Goal: Find specific page/section: Find specific page/section

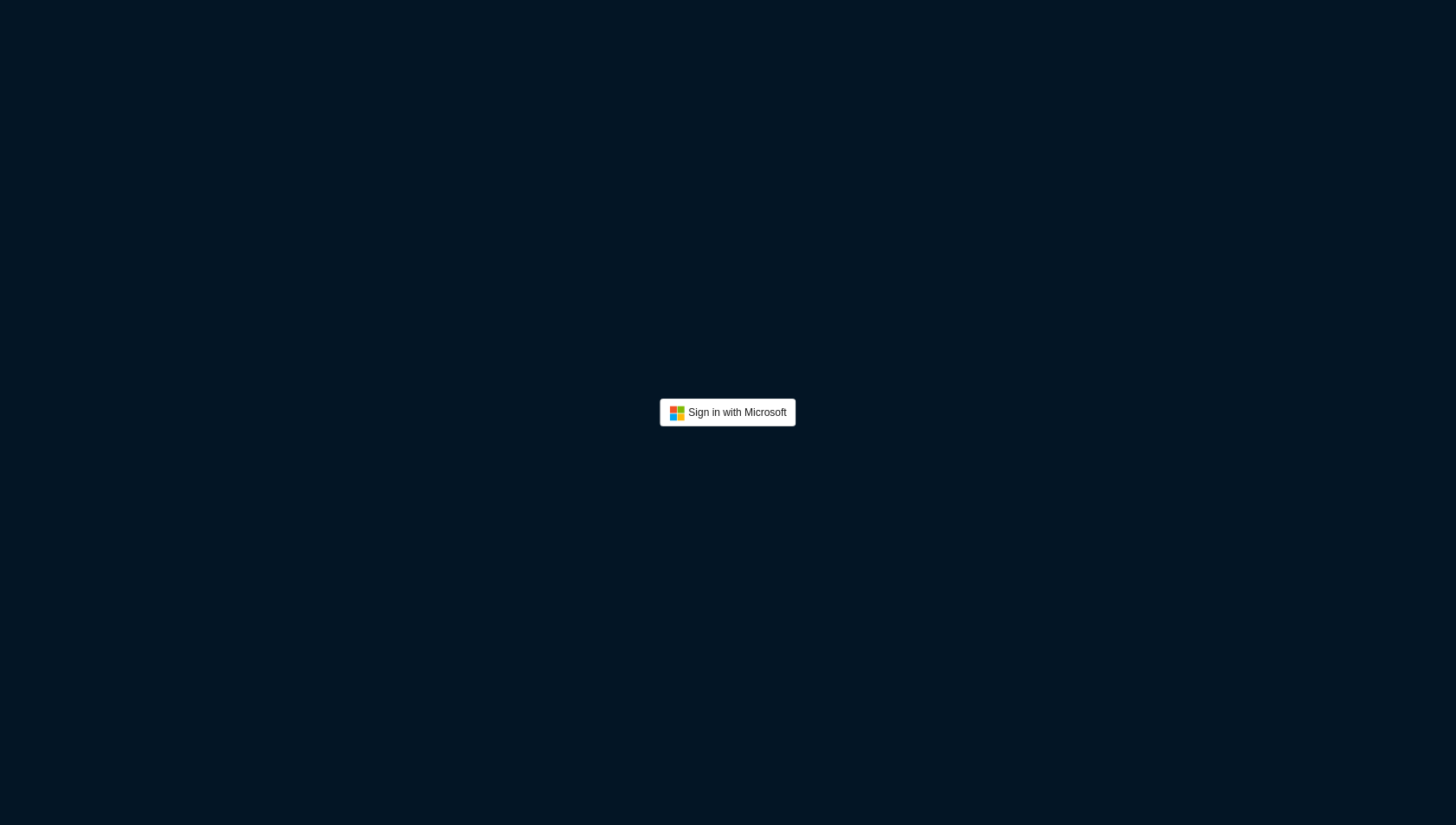
click at [722, 395] on div "Sign in with Microsoft" at bounding box center [728, 412] width 1456 height 825
click at [731, 421] on button "Sign In" at bounding box center [727, 412] width 136 height 28
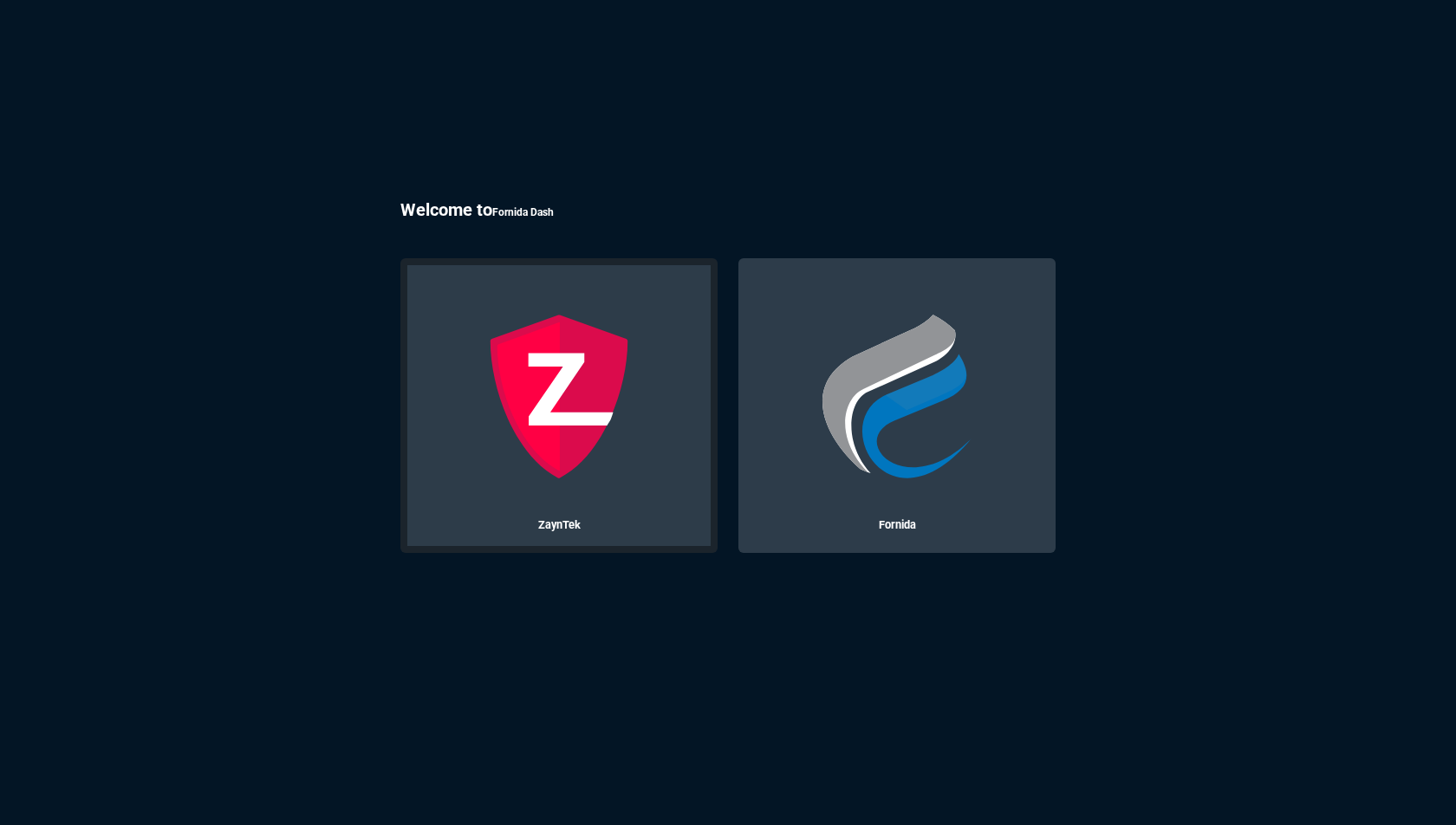
click at [594, 387] on img at bounding box center [559, 397] width 166 height 166
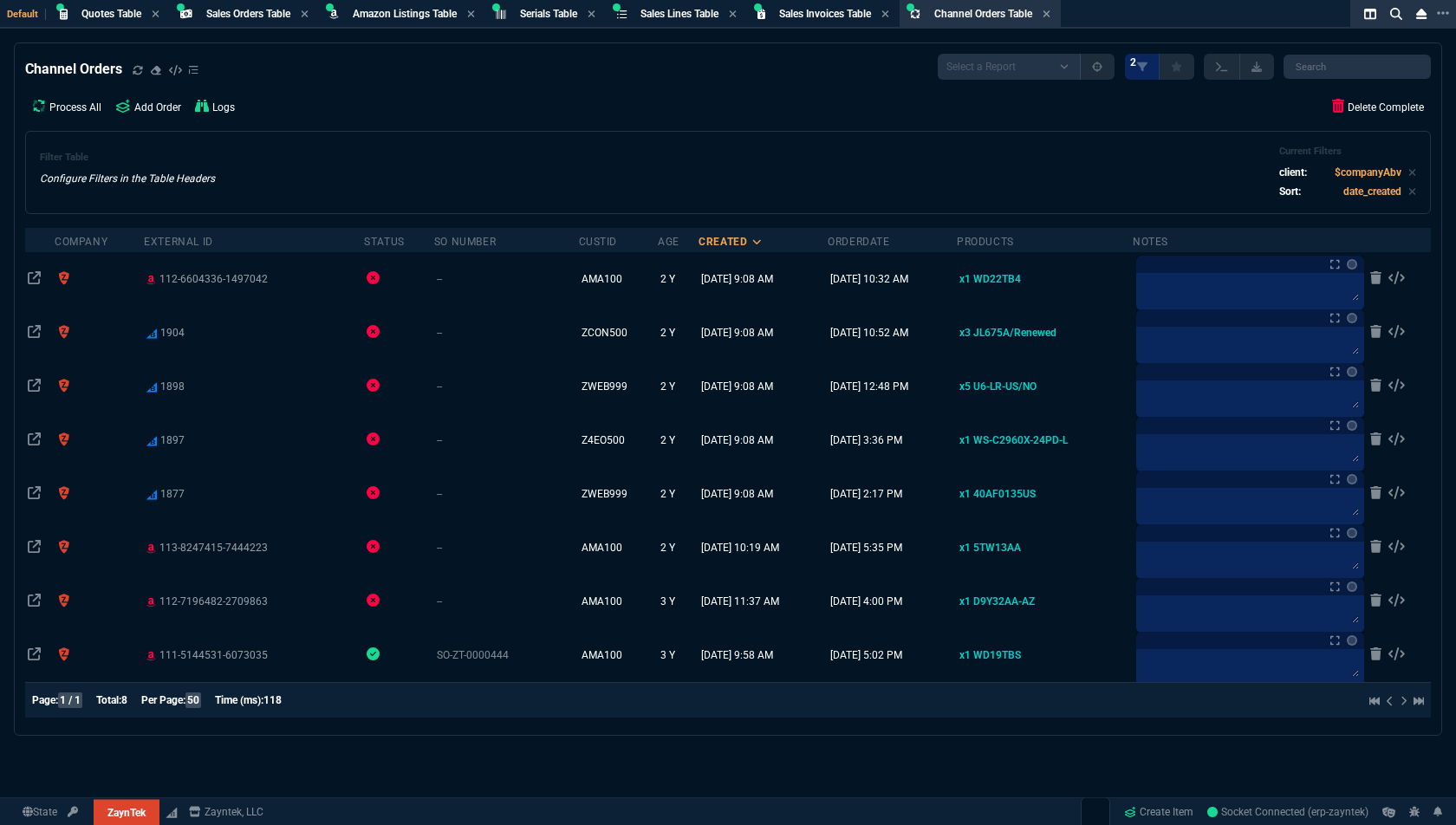
click at [412, 121] on div "Process All Add Order Logs Delete Complete" at bounding box center [727, 107] width 1405 height 34
click at [234, 4] on div "Sales Orders Table Sales Order" at bounding box center [244, 14] width 142 height 21
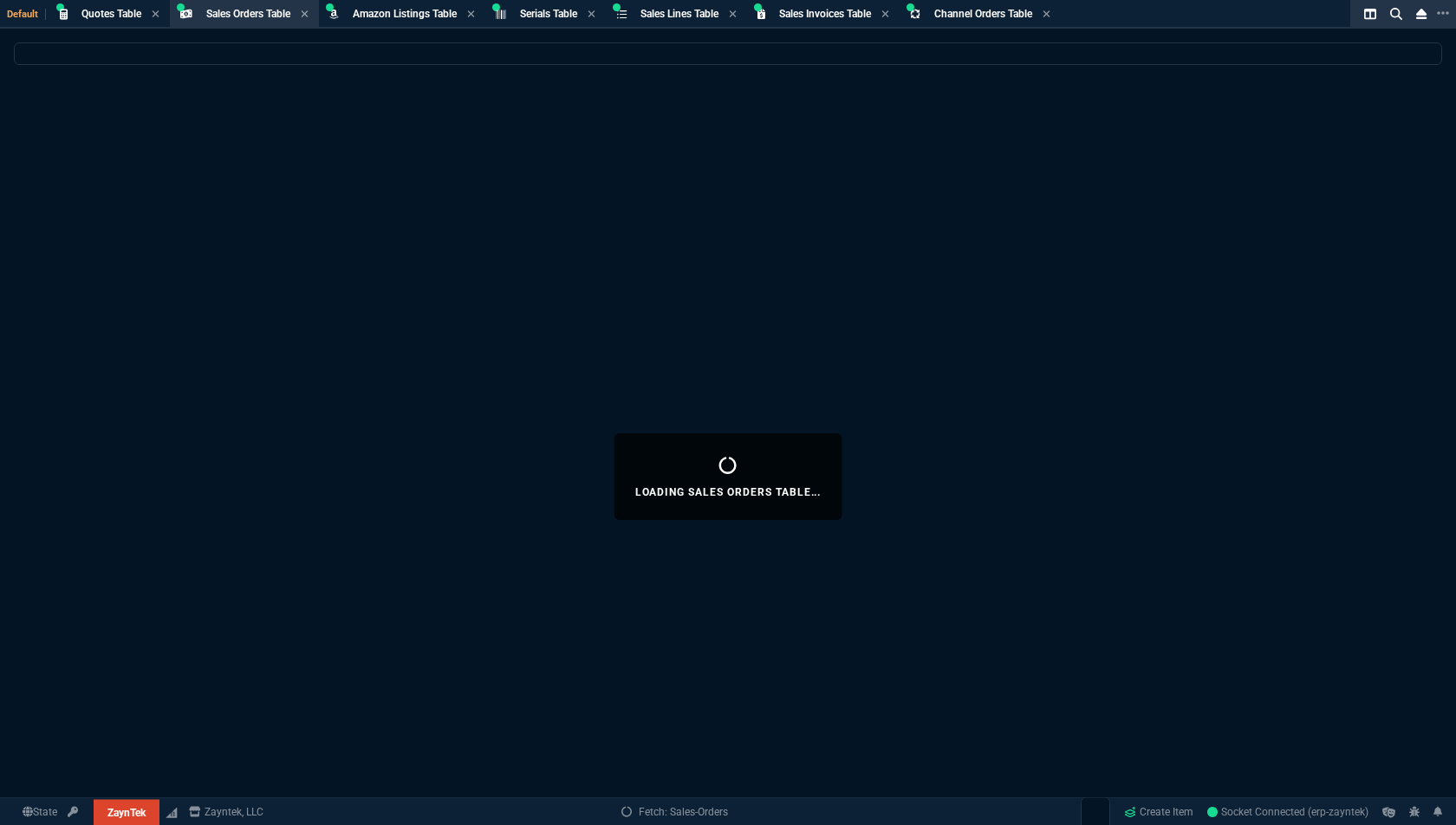
select select
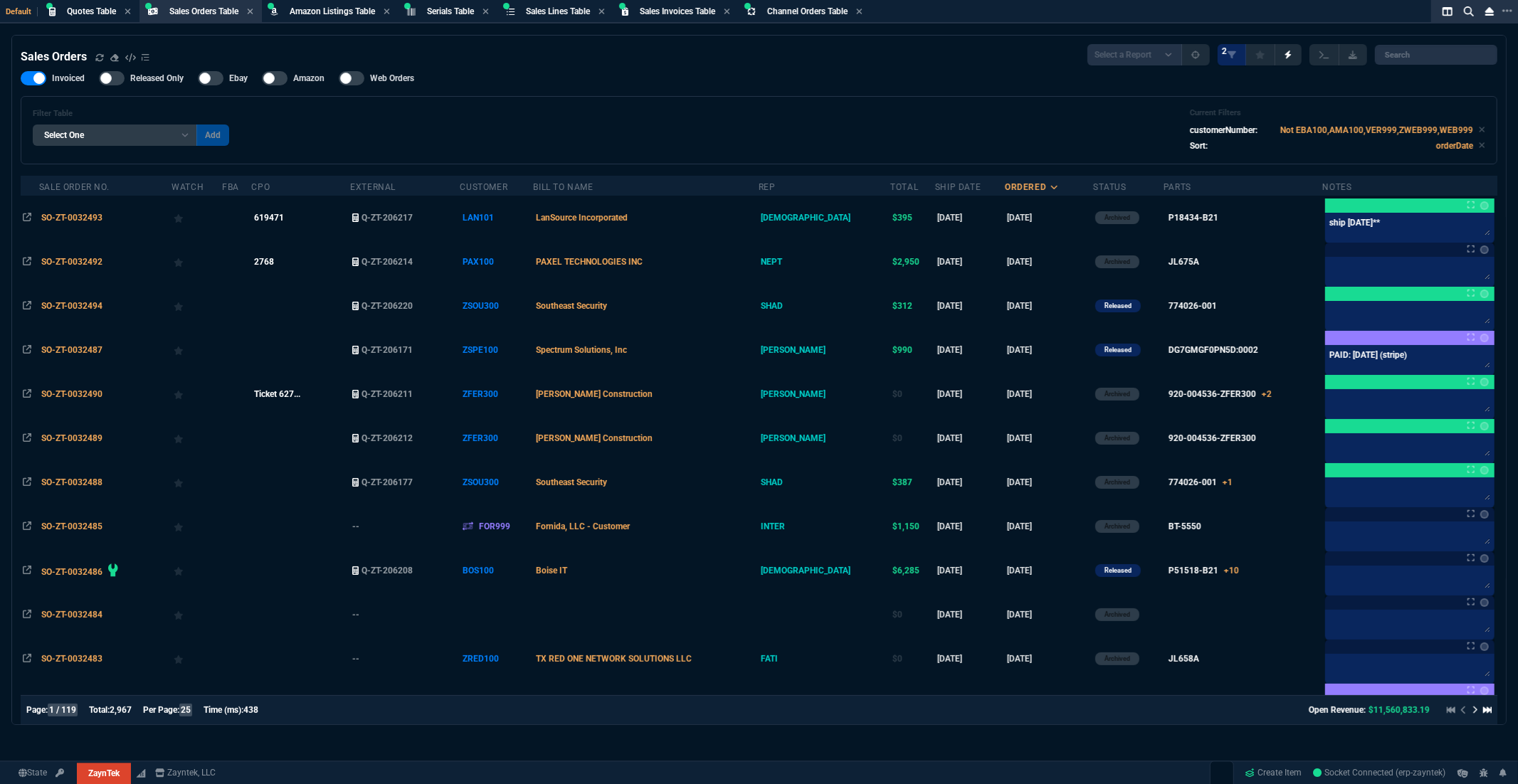
click at [65, 676] on span "1 / 119" at bounding box center [62, 710] width 30 height 13
click at [73, 676] on span "1 / 119" at bounding box center [62, 710] width 30 height 13
click at [55, 676] on span "1 / 119" at bounding box center [62, 710] width 30 height 13
click at [62, 676] on span "1 / 119" at bounding box center [62, 710] width 30 height 13
